Goal: Information Seeking & Learning: Learn about a topic

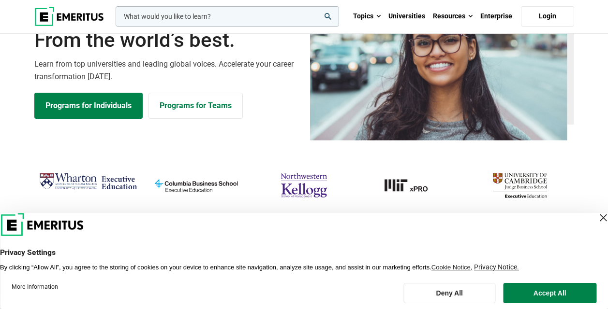
scroll to position [76, 0]
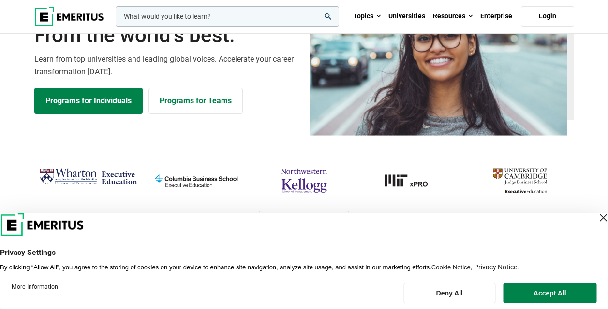
click at [596, 224] on div "Close Layer" at bounding box center [603, 218] width 14 height 14
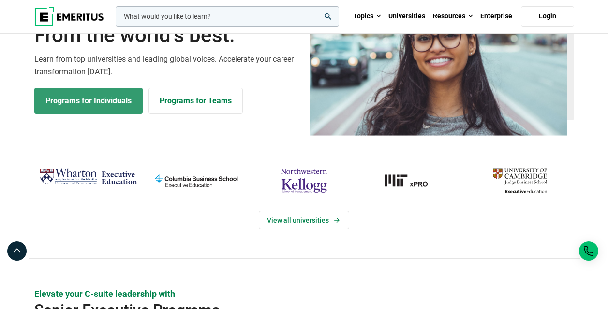
click at [73, 91] on link "Programs for Individuals" at bounding box center [88, 101] width 108 height 26
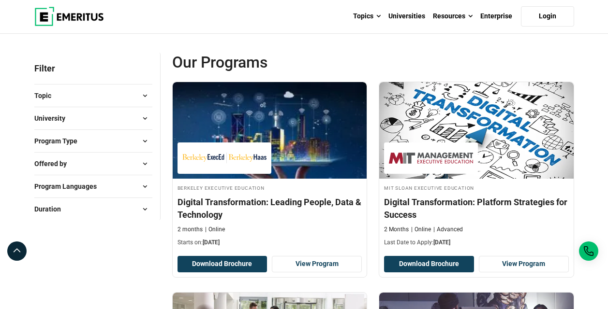
scroll to position [95, 0]
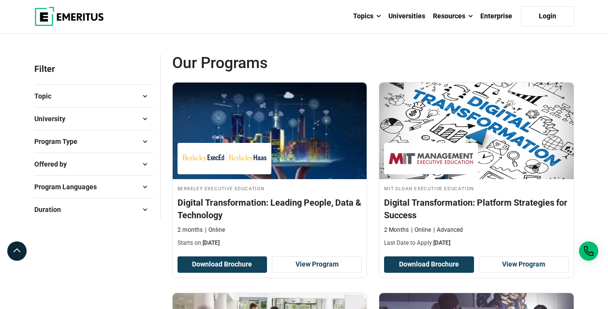
click at [142, 116] on span at bounding box center [145, 119] width 15 height 15
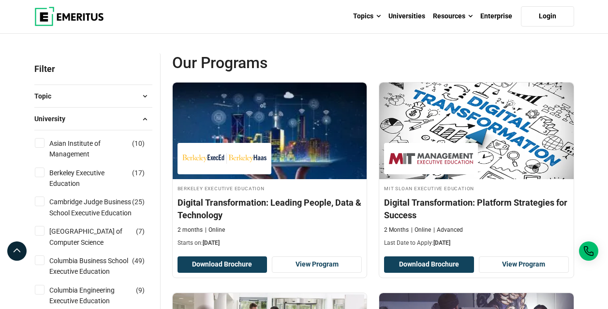
click at [142, 116] on span at bounding box center [145, 119] width 15 height 15
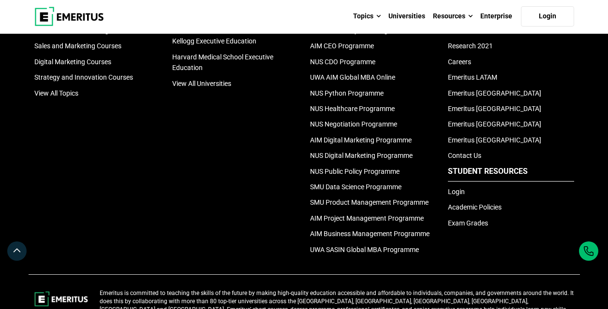
scroll to position [2412, 0]
click at [382, 200] on link "SMU Product Management Programme" at bounding box center [369, 203] width 118 height 8
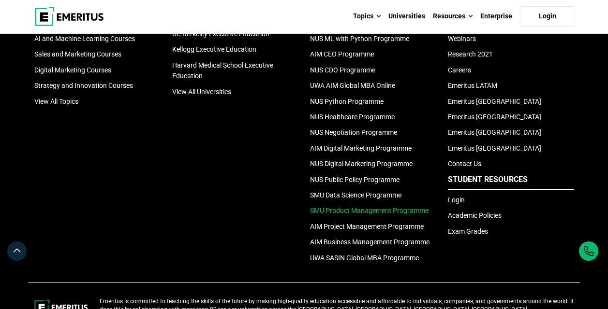
scroll to position [2403, 0]
